Goal: Navigation & Orientation: Find specific page/section

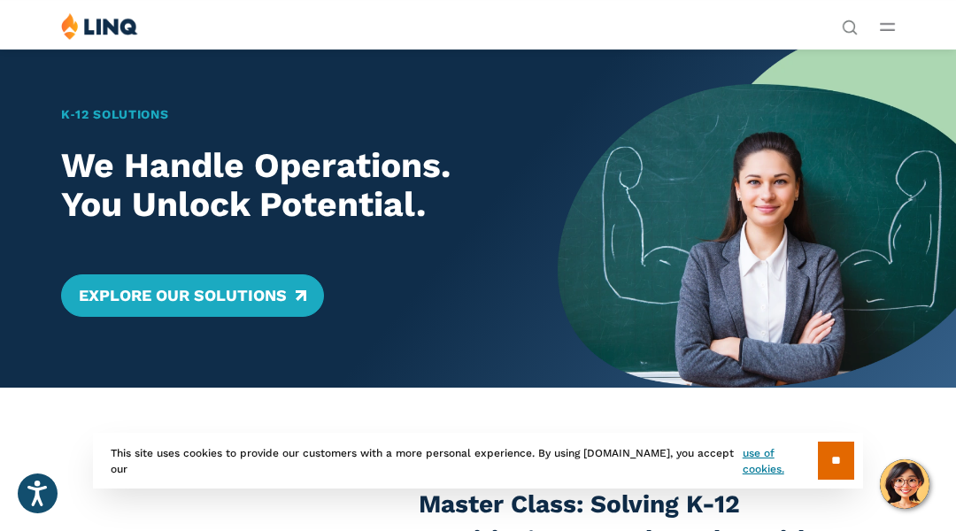
click at [89, 89] on div "K‑12 Solutions We Handle Operations. You Unlock Potential. Explore Our Solutions" at bounding box center [279, 218] width 558 height 339
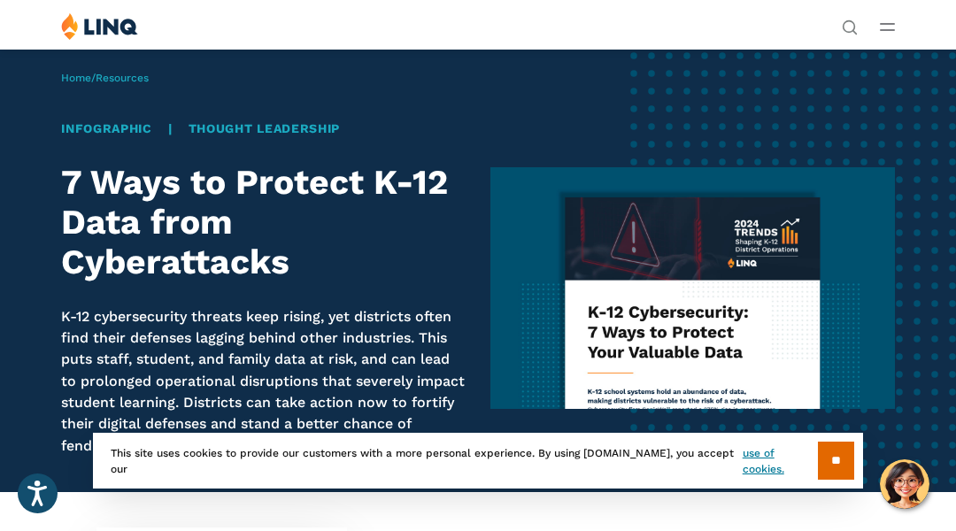
click at [89, 89] on div "Home / Resources Infographic | Thought Leadership 7 Ways to Protect K-12 Data f…" at bounding box center [478, 270] width 956 height 443
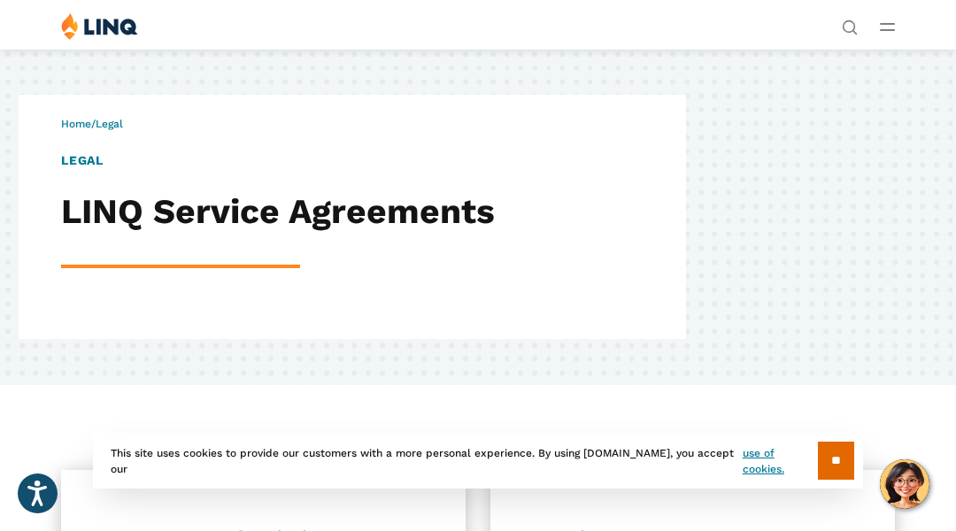
click at [89, 89] on div "Home / Legal LEGAL LINQ Service Agreements" at bounding box center [478, 217] width 956 height 336
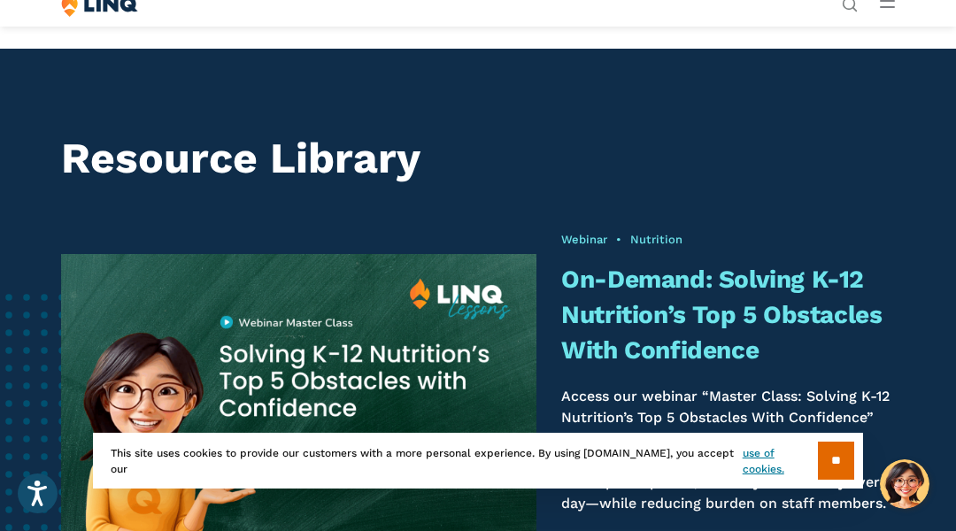
scroll to position [994, 0]
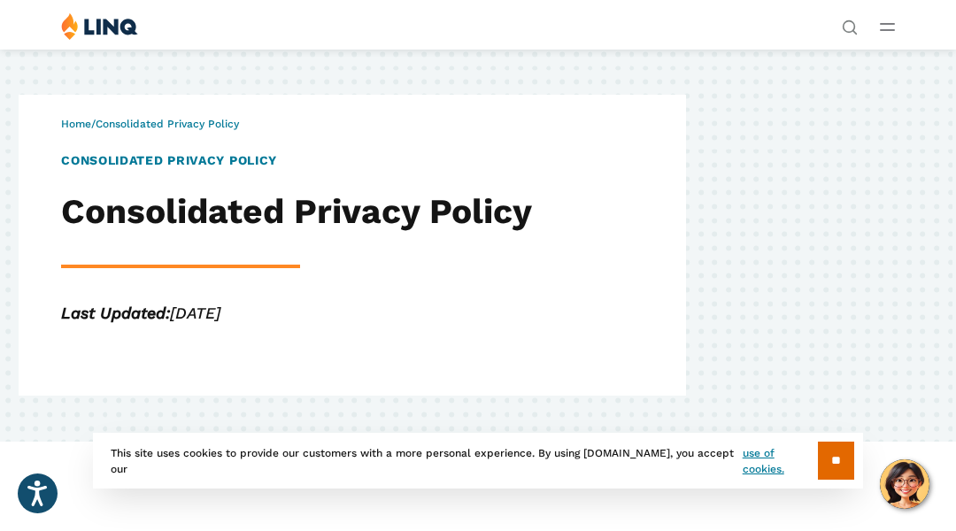
click at [89, 89] on div "Home / Consolidated Privacy Policy Consolidated Privacy Policy Consolidated Pri…" at bounding box center [478, 245] width 956 height 393
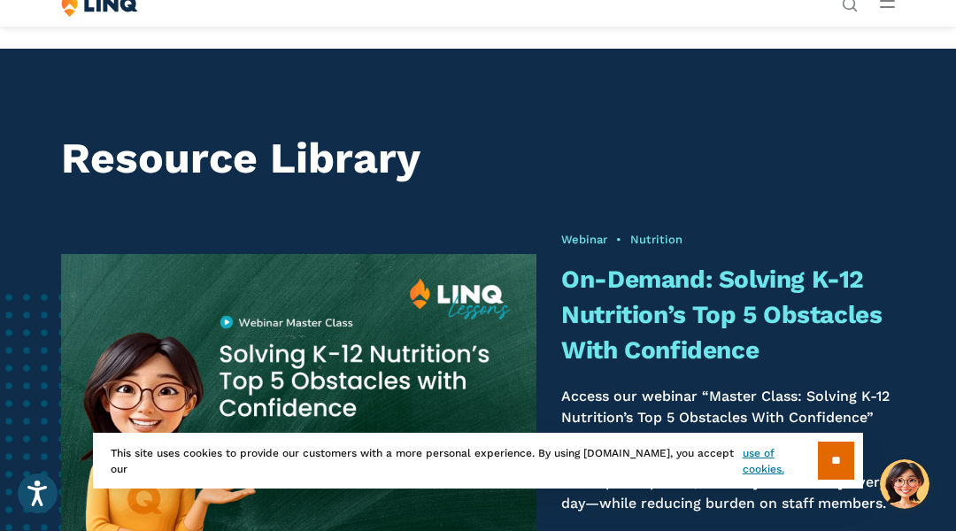
scroll to position [994, 0]
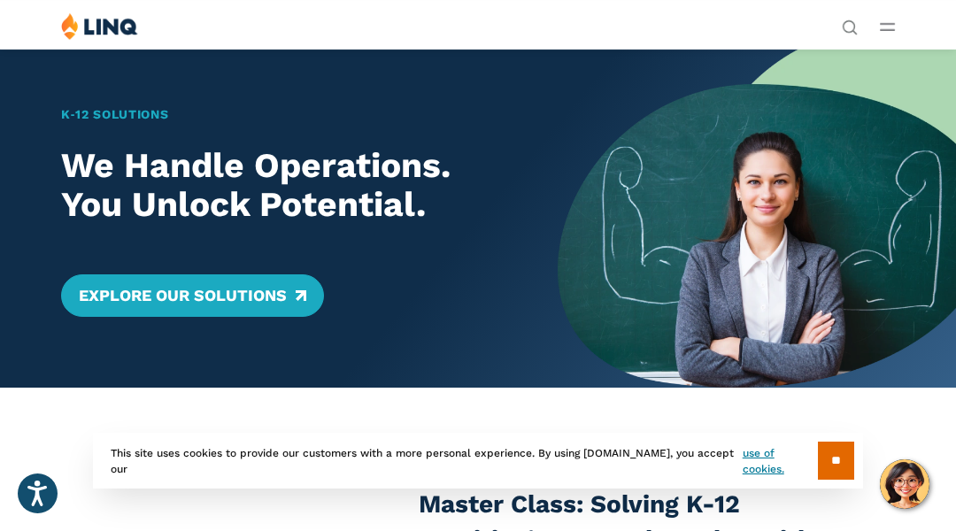
click at [89, 89] on div "K‑12 Solutions We Handle Operations. You Unlock Potential. Explore Our Solutions" at bounding box center [279, 218] width 558 height 339
